Goal: Task Accomplishment & Management: Use online tool/utility

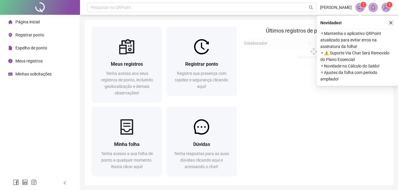
click at [390, 24] on icon "close" at bounding box center [390, 23] width 4 height 4
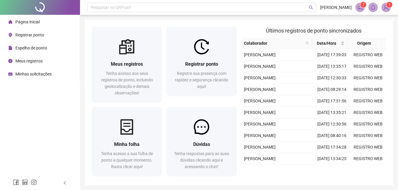
click at [29, 33] on span "Registrar ponto" at bounding box center [29, 35] width 29 height 5
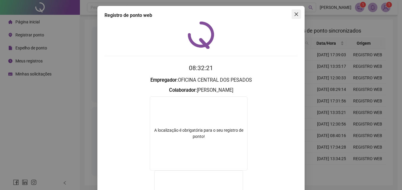
click at [295, 15] on icon "close" at bounding box center [296, 14] width 5 height 5
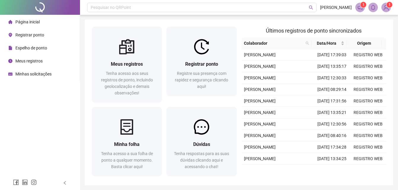
click at [27, 36] on span "Registrar ponto" at bounding box center [29, 35] width 29 height 5
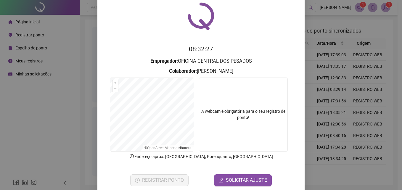
scroll to position [28, 0]
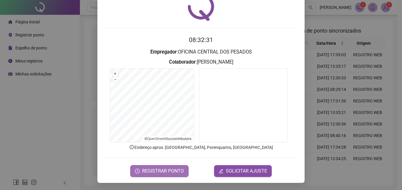
click at [157, 172] on span "REGISTRAR PONTO" at bounding box center [163, 171] width 42 height 7
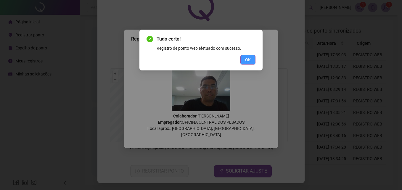
click at [249, 60] on span "OK" at bounding box center [248, 60] width 6 height 7
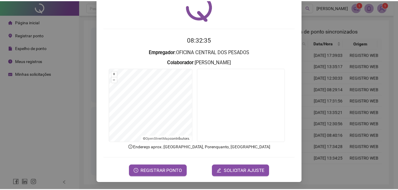
scroll to position [0, 0]
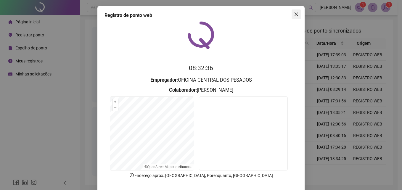
click at [295, 15] on icon "close" at bounding box center [297, 14] width 4 height 4
